Goal: Task Accomplishment & Management: Complete application form

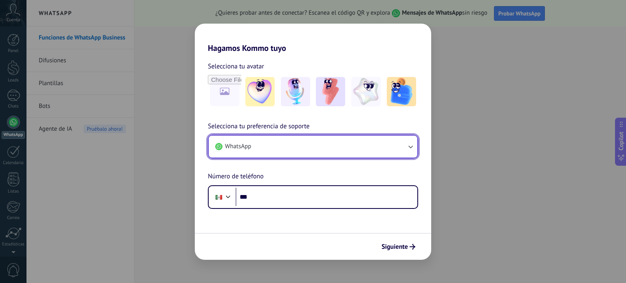
click at [279, 145] on button "WhatsApp" at bounding box center [313, 147] width 209 height 22
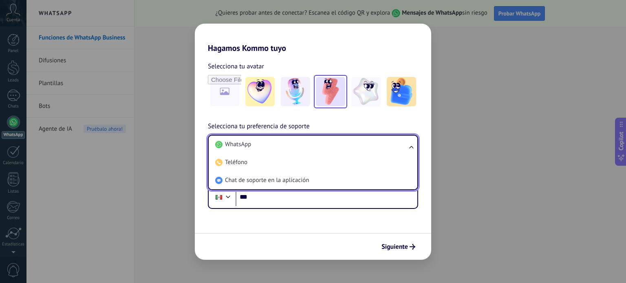
click at [337, 90] on img at bounding box center [330, 91] width 29 height 29
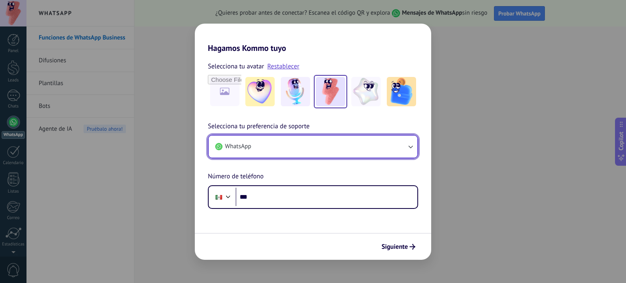
click at [263, 148] on button "WhatsApp" at bounding box center [313, 147] width 209 height 22
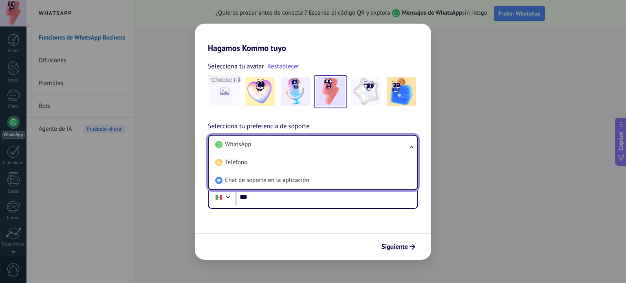
click at [243, 144] on span "WhatsApp" at bounding box center [238, 145] width 26 height 8
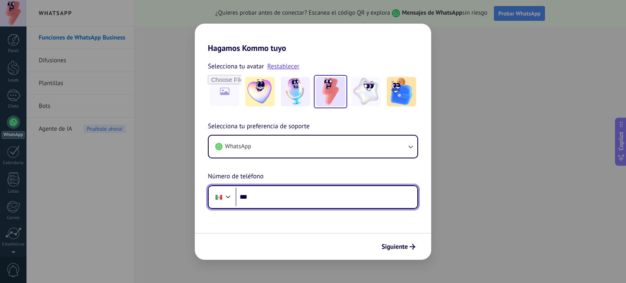
click at [284, 191] on input "***" at bounding box center [326, 197] width 182 height 19
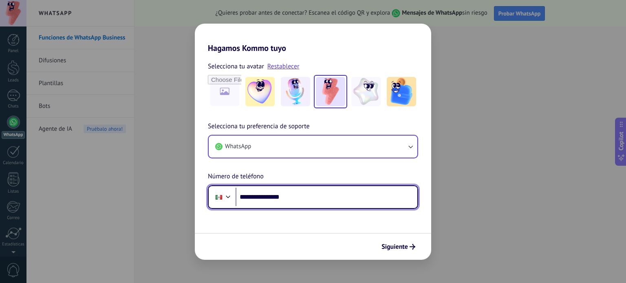
type input "**********"
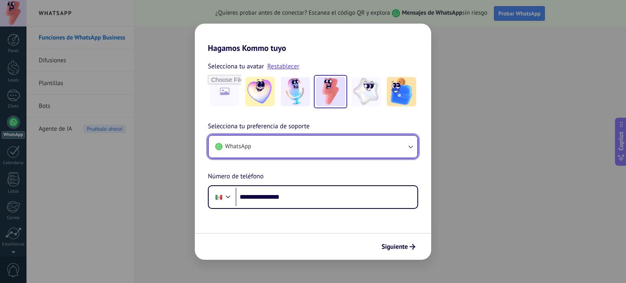
click at [336, 155] on button "WhatsApp" at bounding box center [313, 147] width 209 height 22
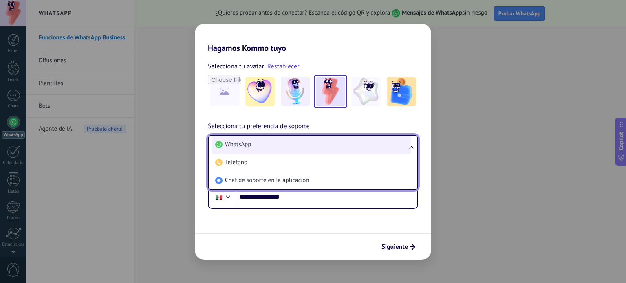
click at [327, 149] on li "WhatsApp" at bounding box center [311, 145] width 199 height 18
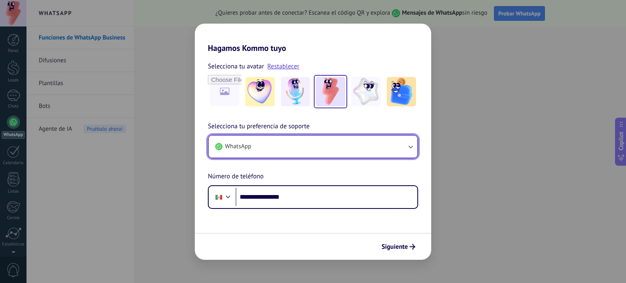
click at [326, 147] on button "WhatsApp" at bounding box center [313, 147] width 209 height 22
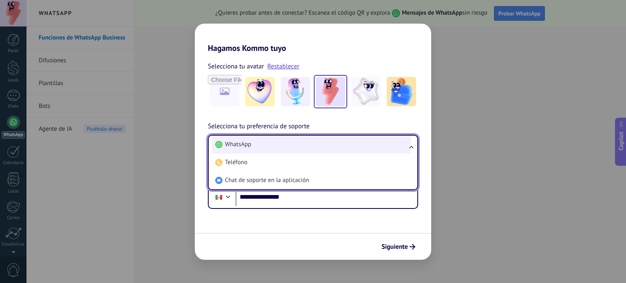
click at [326, 145] on li "WhatsApp" at bounding box center [311, 145] width 199 height 18
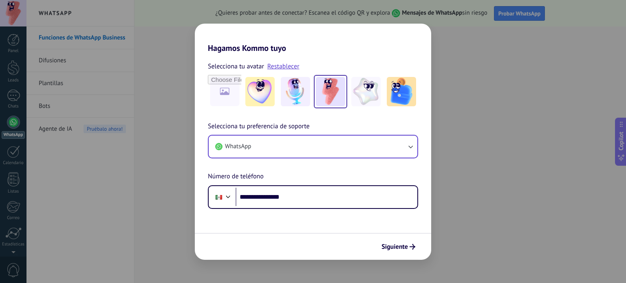
click at [396, 251] on button "Siguiente" at bounding box center [398, 247] width 41 height 14
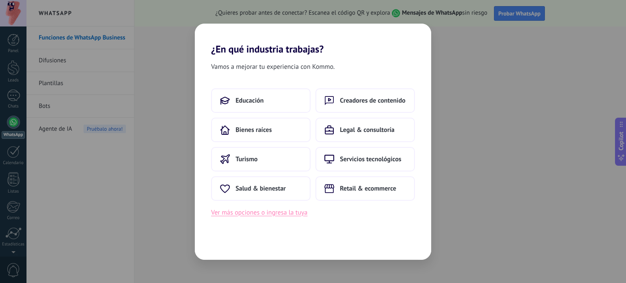
click at [290, 213] on button "Ver más opciones o ingresa la tuya" at bounding box center [259, 212] width 96 height 11
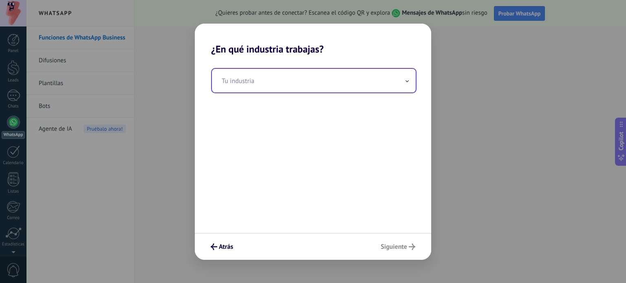
click at [263, 70] on input "text" at bounding box center [314, 81] width 204 height 24
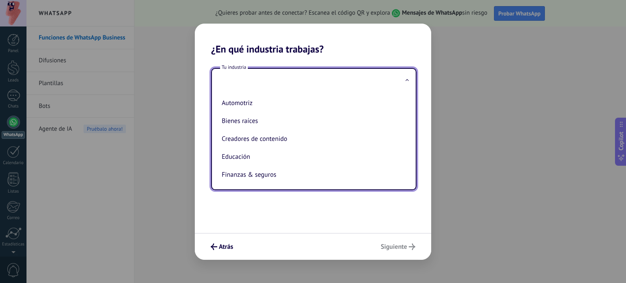
click at [262, 106] on li "Automotriz" at bounding box center [311, 103] width 187 height 18
type input "**********"
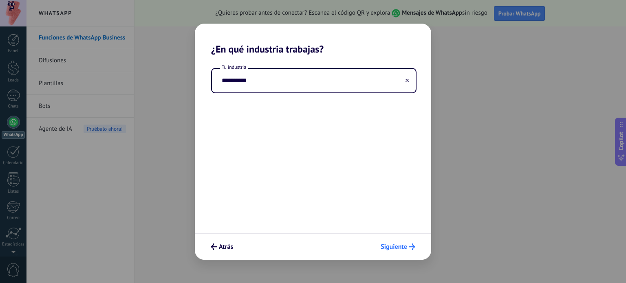
click at [401, 246] on span "Siguiente" at bounding box center [393, 247] width 26 height 6
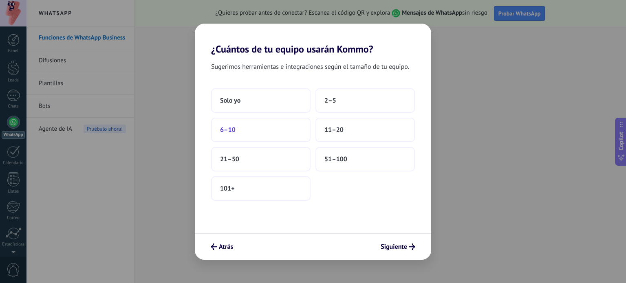
click at [260, 132] on button "6–10" at bounding box center [260, 130] width 99 height 24
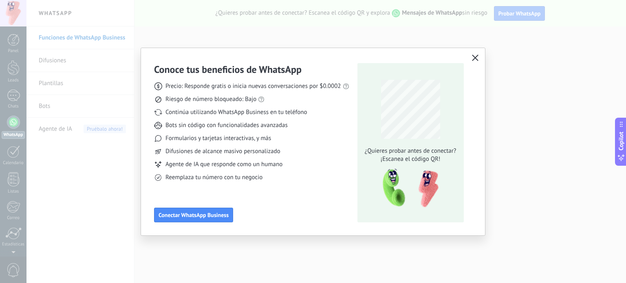
click at [475, 60] on icon "button" at bounding box center [475, 58] width 7 height 7
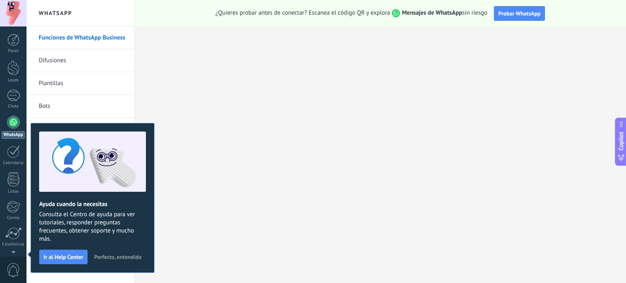
click at [118, 255] on span "Perfecto, entendido" at bounding box center [117, 257] width 47 height 6
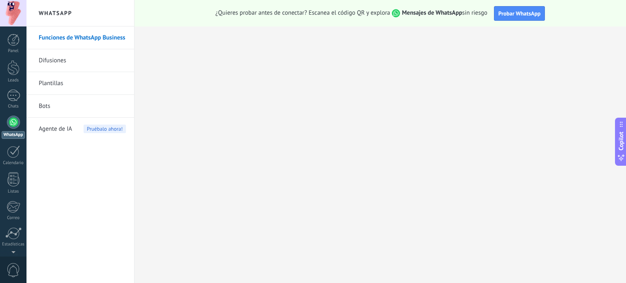
click at [12, 123] on div at bounding box center [13, 122] width 13 height 13
click at [14, 123] on div at bounding box center [13, 122] width 13 height 13
click at [65, 44] on link "Funciones de WhatsApp Business" at bounding box center [82, 37] width 87 height 23
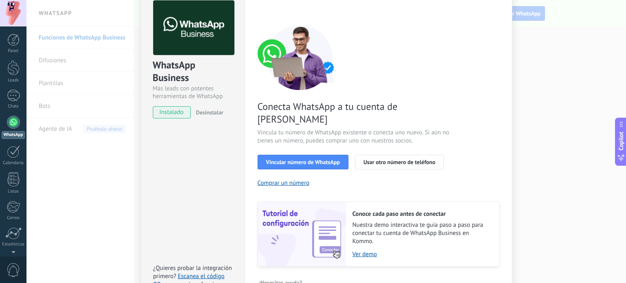
scroll to position [78, 0]
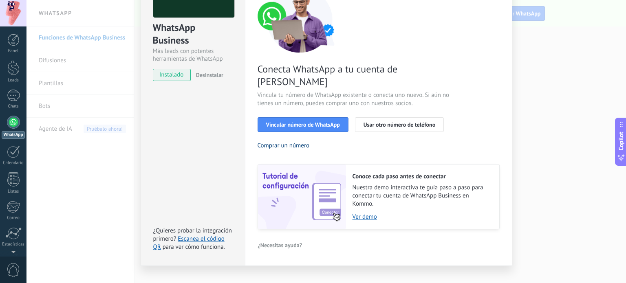
click at [294, 142] on button "Comprar un número" at bounding box center [283, 146] width 52 height 8
click at [356, 213] on link "Ver demo" at bounding box center [421, 217] width 138 height 8
click at [209, 198] on div "WhatsApp Business Más leads con potentes herramientas de WhatsApp instalado Des…" at bounding box center [193, 107] width 104 height 318
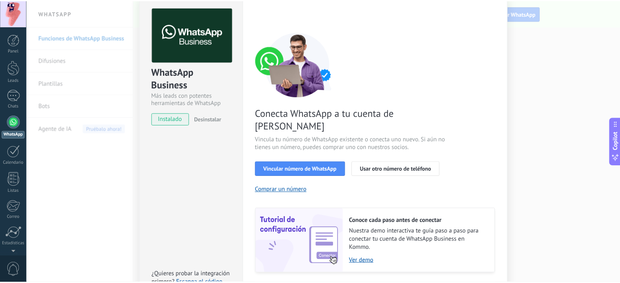
scroll to position [0, 0]
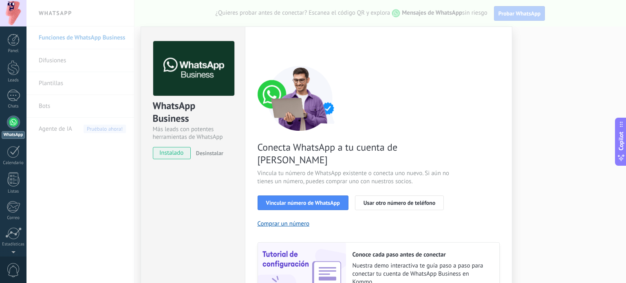
click at [521, 42] on div "WhatsApp Business Más leads con potentes herramientas de WhatsApp instalado Des…" at bounding box center [325, 141] width 599 height 283
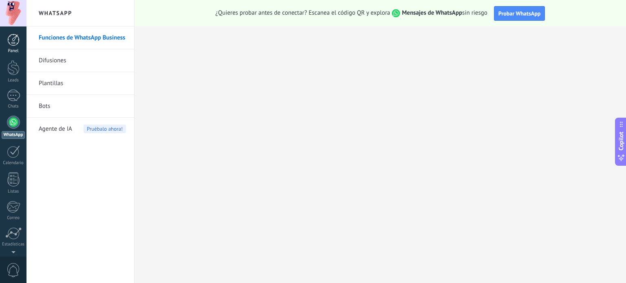
click at [17, 47] on link "Panel" at bounding box center [13, 44] width 26 height 20
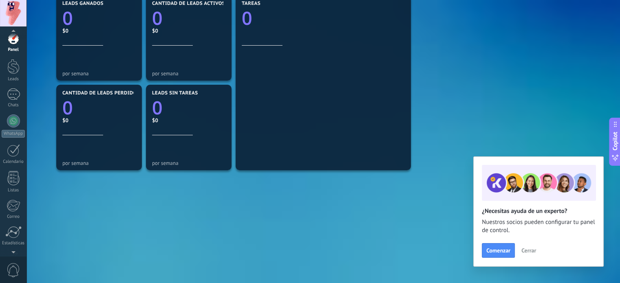
scroll to position [293, 0]
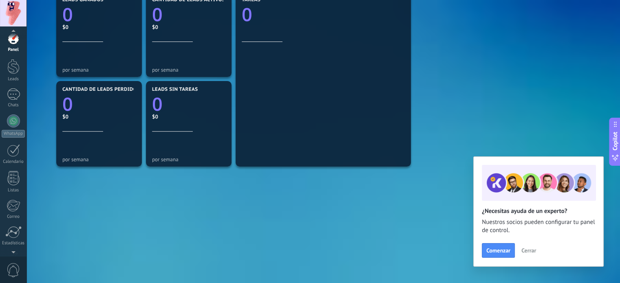
click at [114, 235] on div "Mensajes entrantes 0 por semana WhatsApp Cloud API 0 Chats 0 Otros 0 Diálogos v…" at bounding box center [323, 34] width 538 height 448
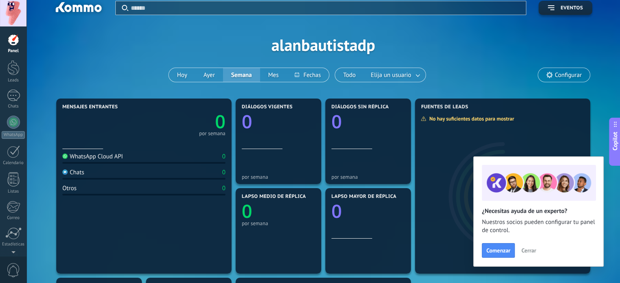
scroll to position [0, 0]
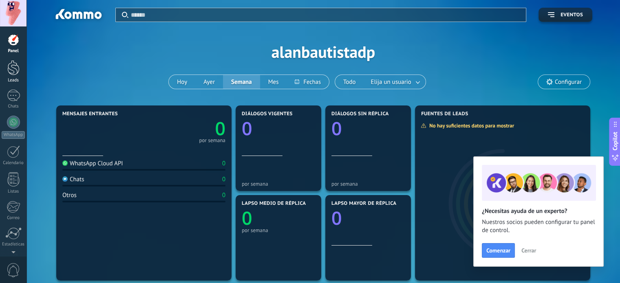
click at [13, 74] on div at bounding box center [13, 67] width 12 height 15
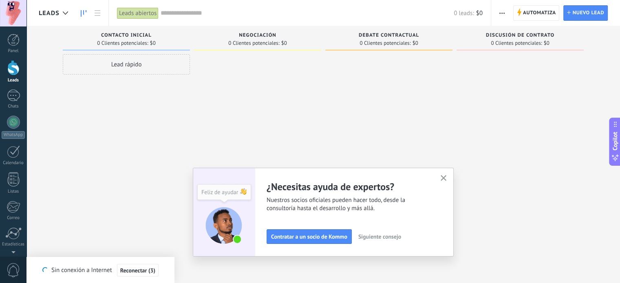
click at [448, 180] on button "button" at bounding box center [443, 178] width 10 height 11
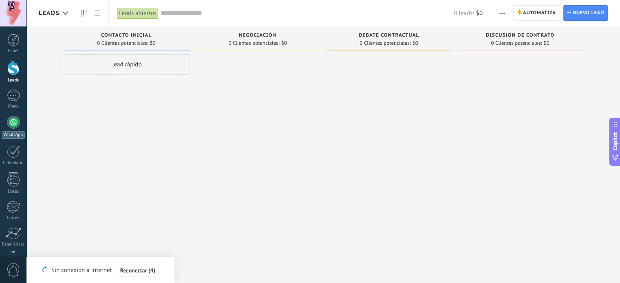
click at [13, 134] on div "WhatsApp" at bounding box center [13, 135] width 23 height 8
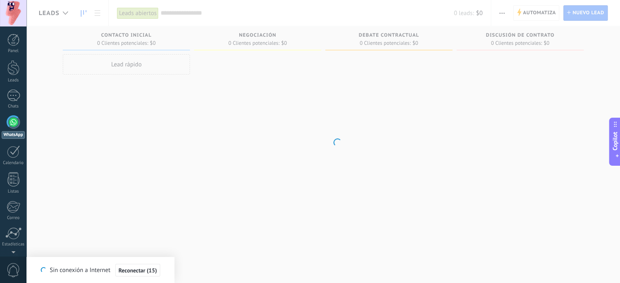
click at [60, 14] on body ".abccls-1,.abccls-2{fill-rule:evenodd}.abccls-2{fill:#fff} .abfcls-1{fill:none}…" at bounding box center [310, 141] width 620 height 283
